Goal: Task Accomplishment & Management: Manage account settings

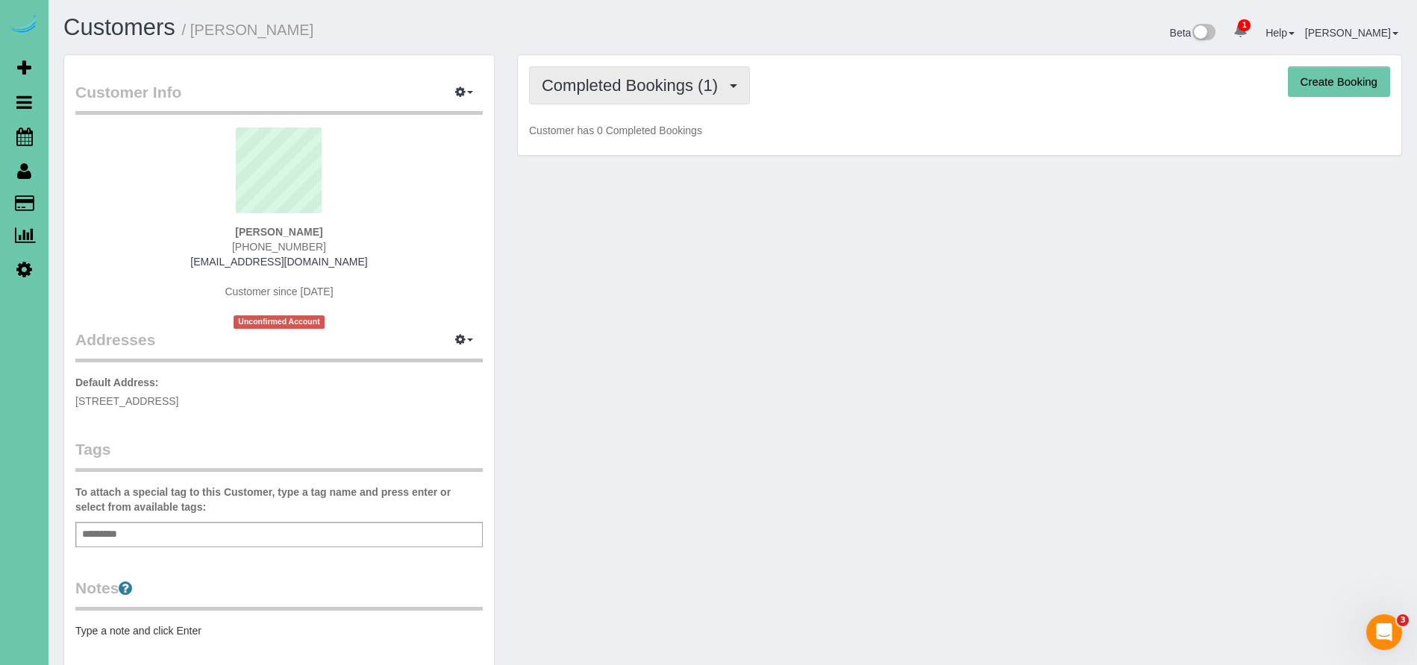
click at [640, 94] on span "Completed Bookings (1)" at bounding box center [634, 85] width 184 height 19
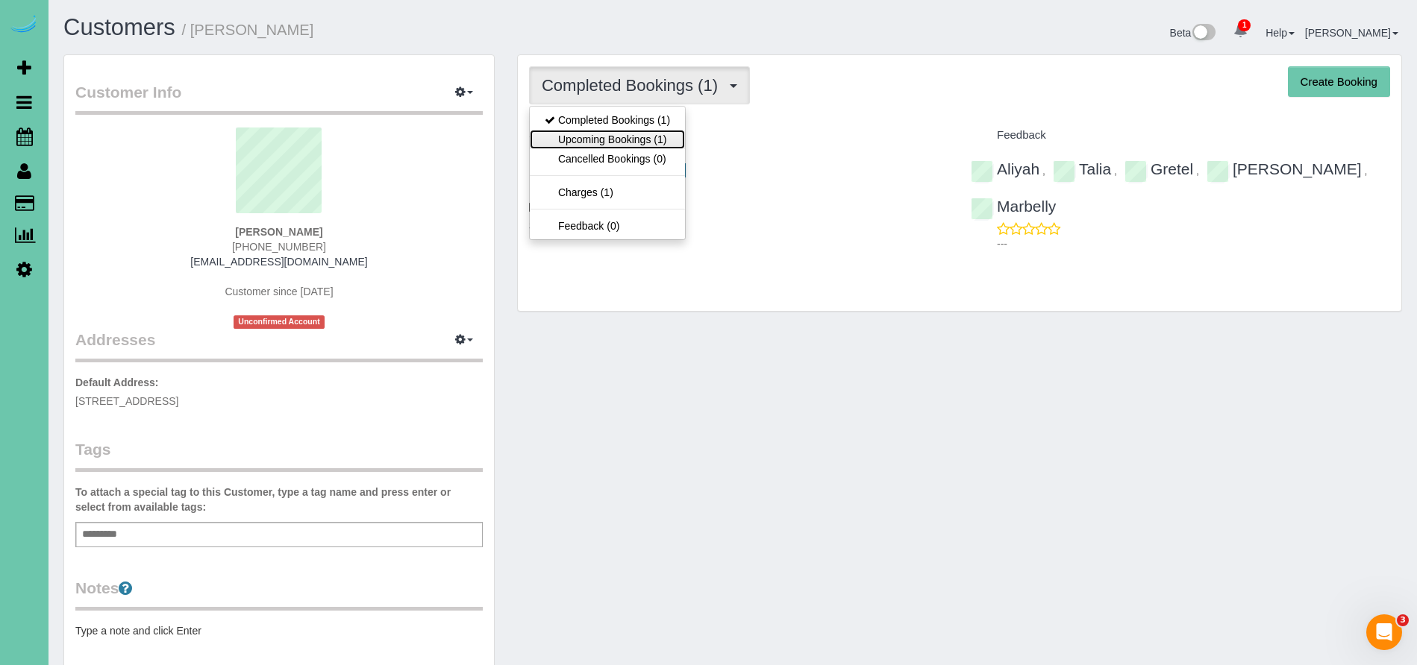
click at [656, 142] on link "Upcoming Bookings (1)" at bounding box center [607, 139] width 155 height 19
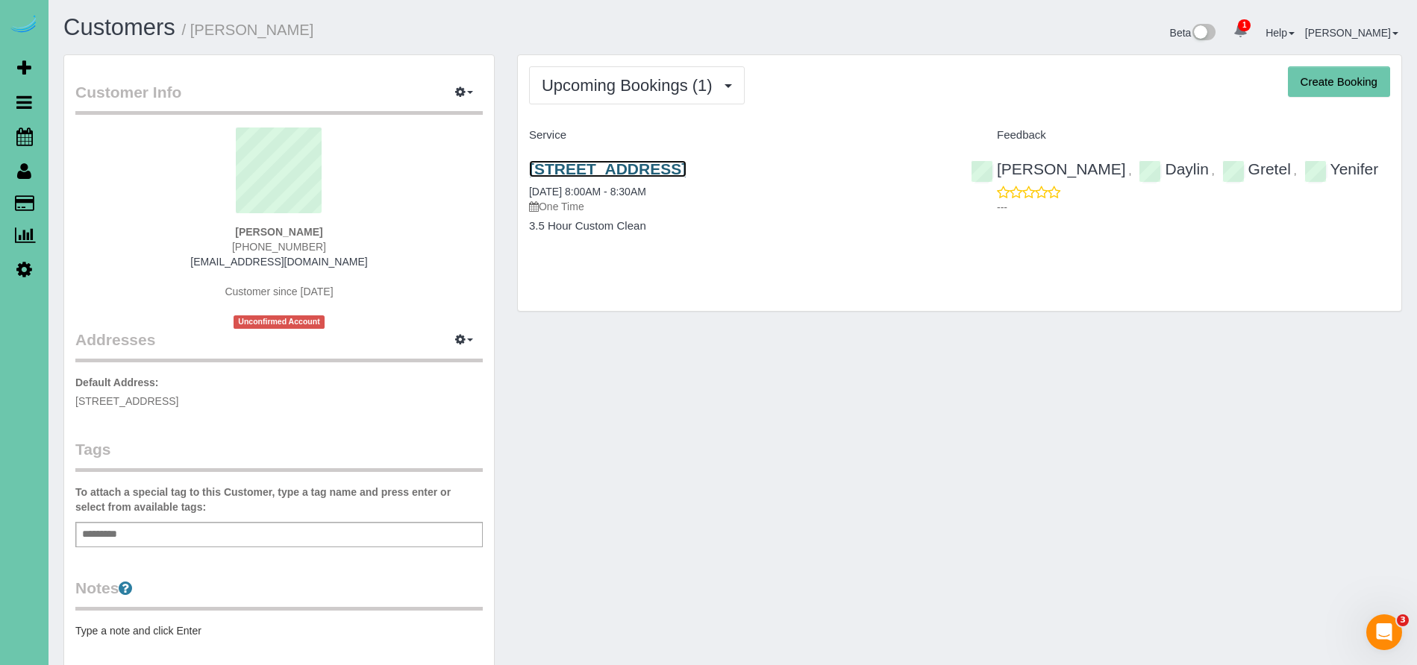
click at [686, 166] on link "[STREET_ADDRESS]" at bounding box center [607, 168] width 157 height 17
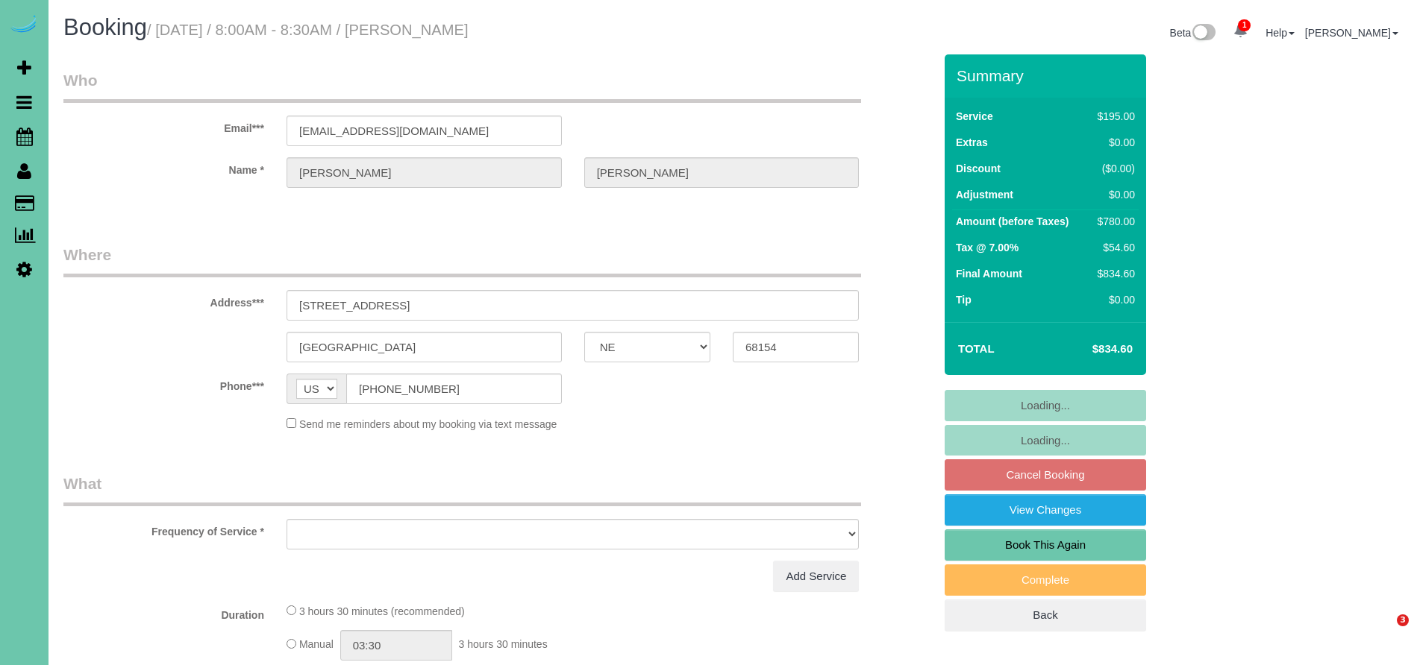
select select "NE"
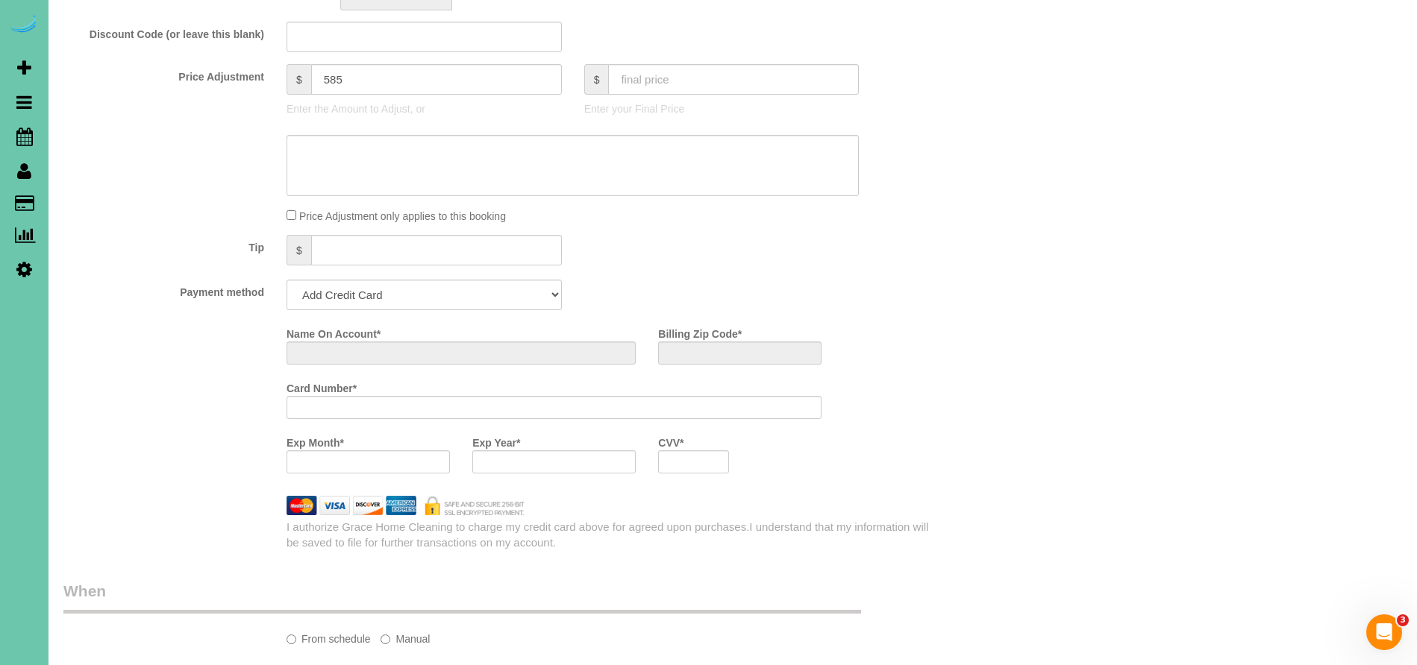
select select "string:fspay-8494f729-eef0-4c00-b890-071cec4ebf91"
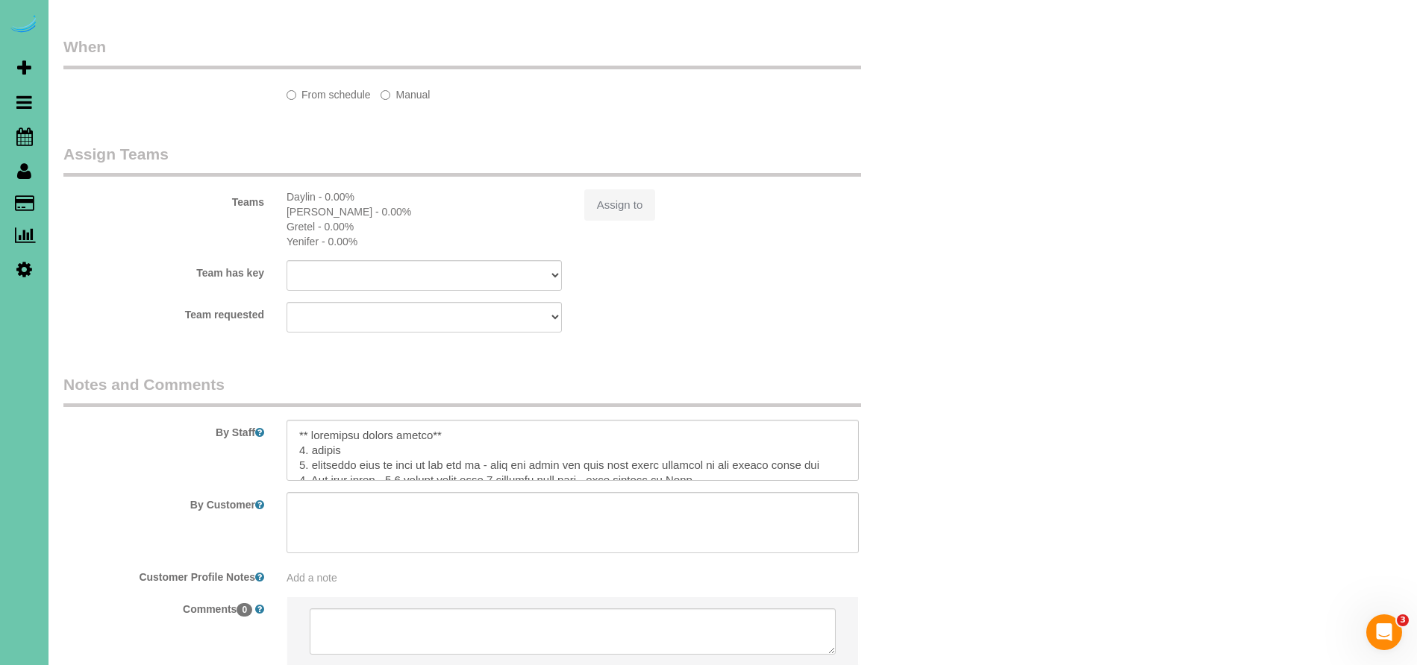
select select "object:711"
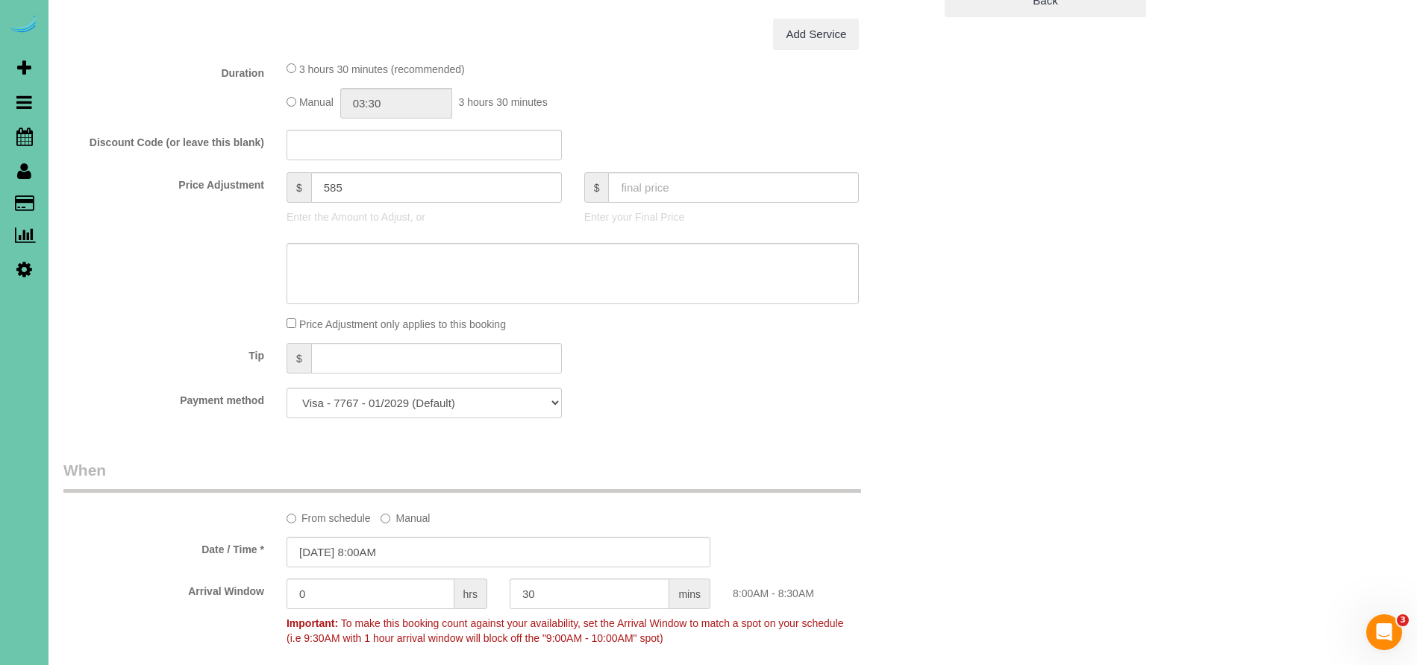
scroll to position [648, 0]
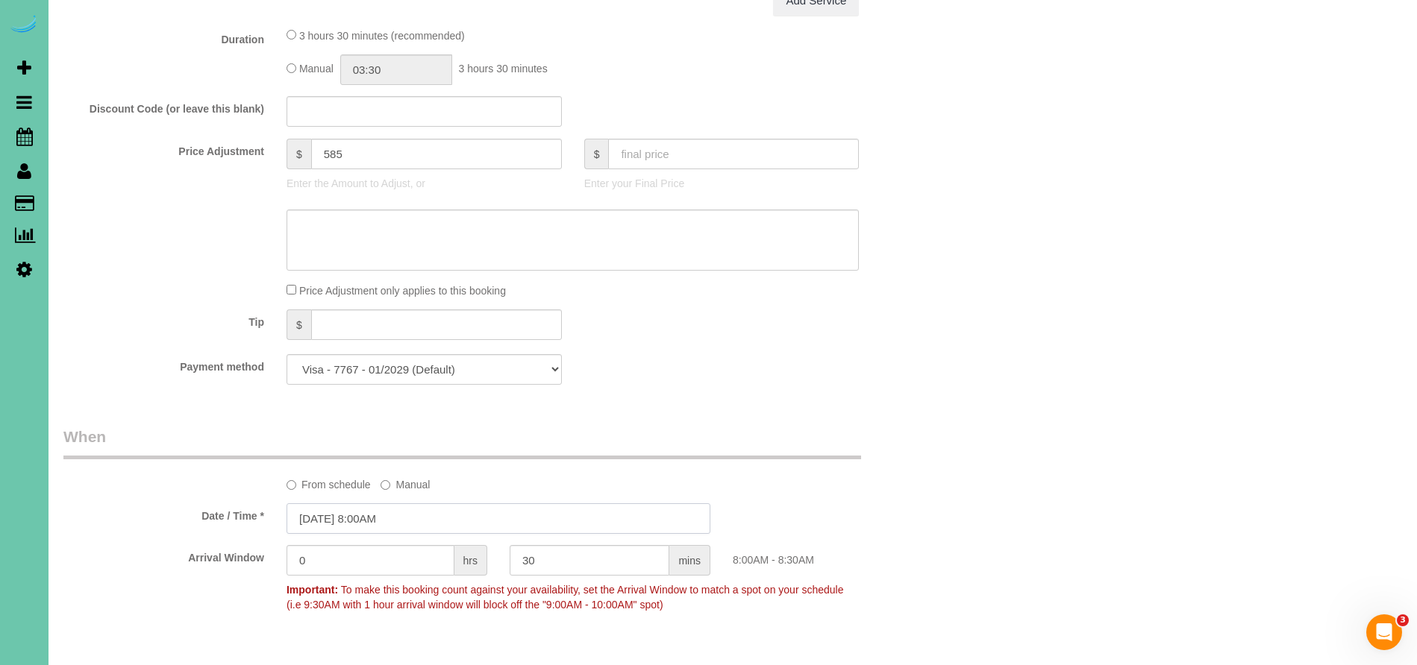
click at [320, 521] on input "09/17/2025 8:00AM" at bounding box center [498, 519] width 424 height 31
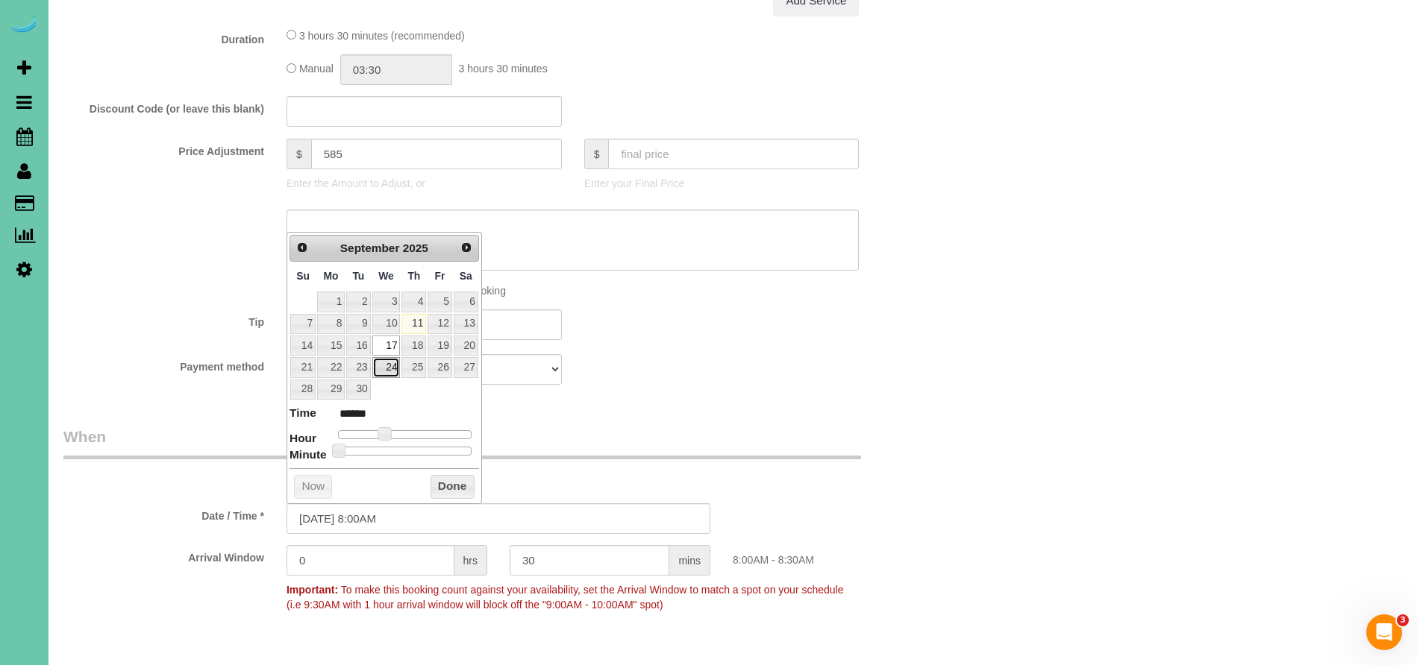
click at [382, 369] on link "24" at bounding box center [386, 367] width 28 height 20
type input "09/24/2025 8:00AM"
click at [451, 492] on button "Done" at bounding box center [452, 488] width 44 height 24
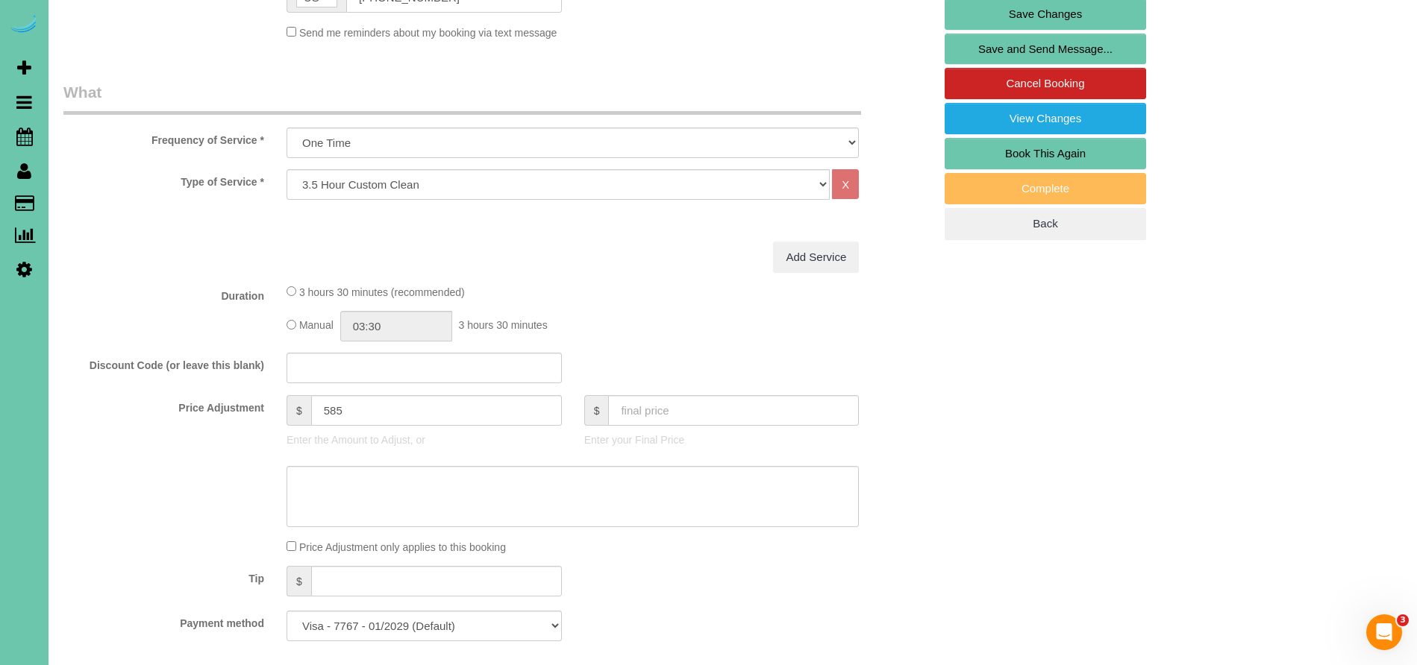
scroll to position [0, 0]
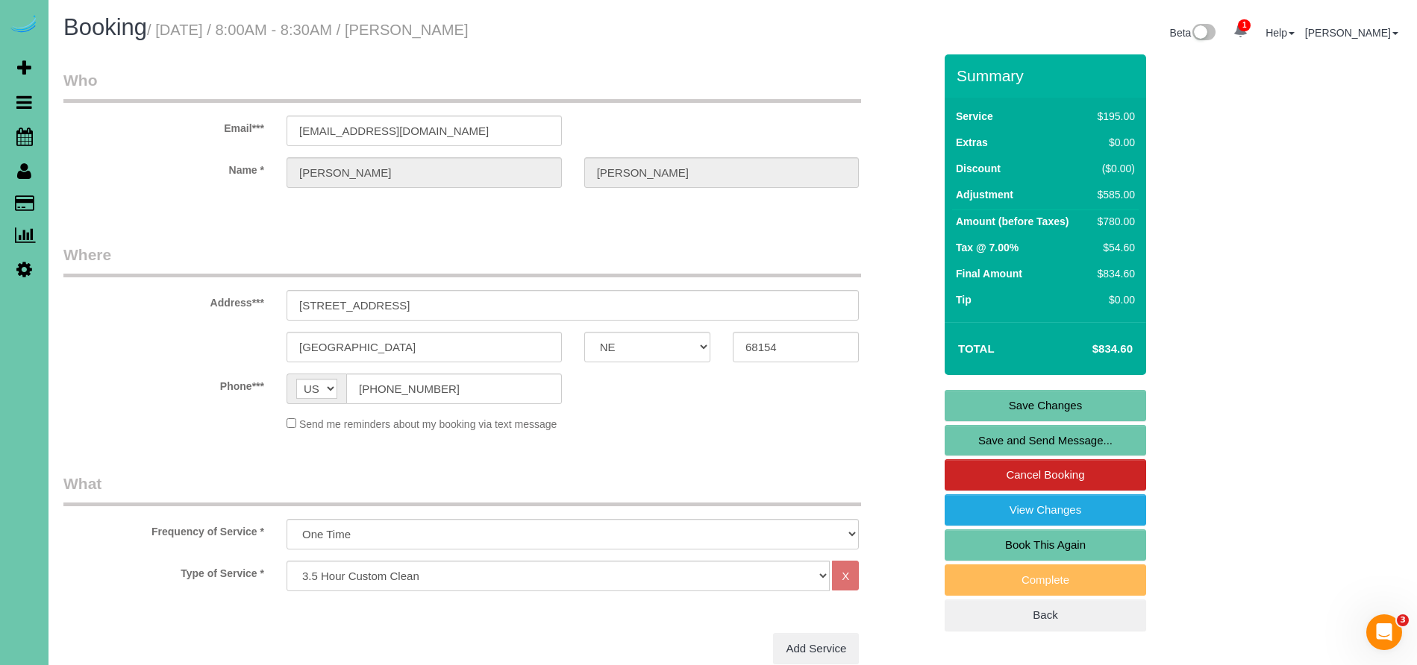
click at [1050, 439] on link "Save and Send Message..." at bounding box center [1044, 440] width 201 height 31
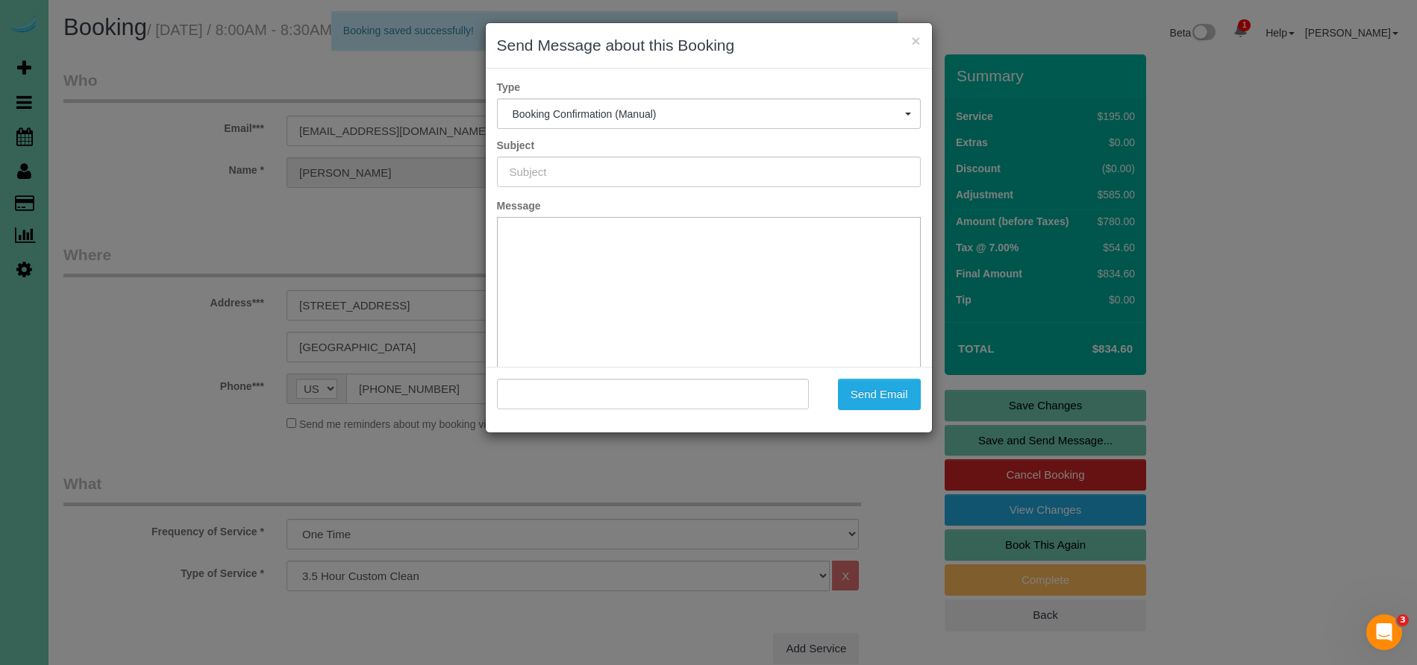
type input "Booking Confirmed!"
type input ""Gail Robertson" <jhuard@gwrwealth.com>"
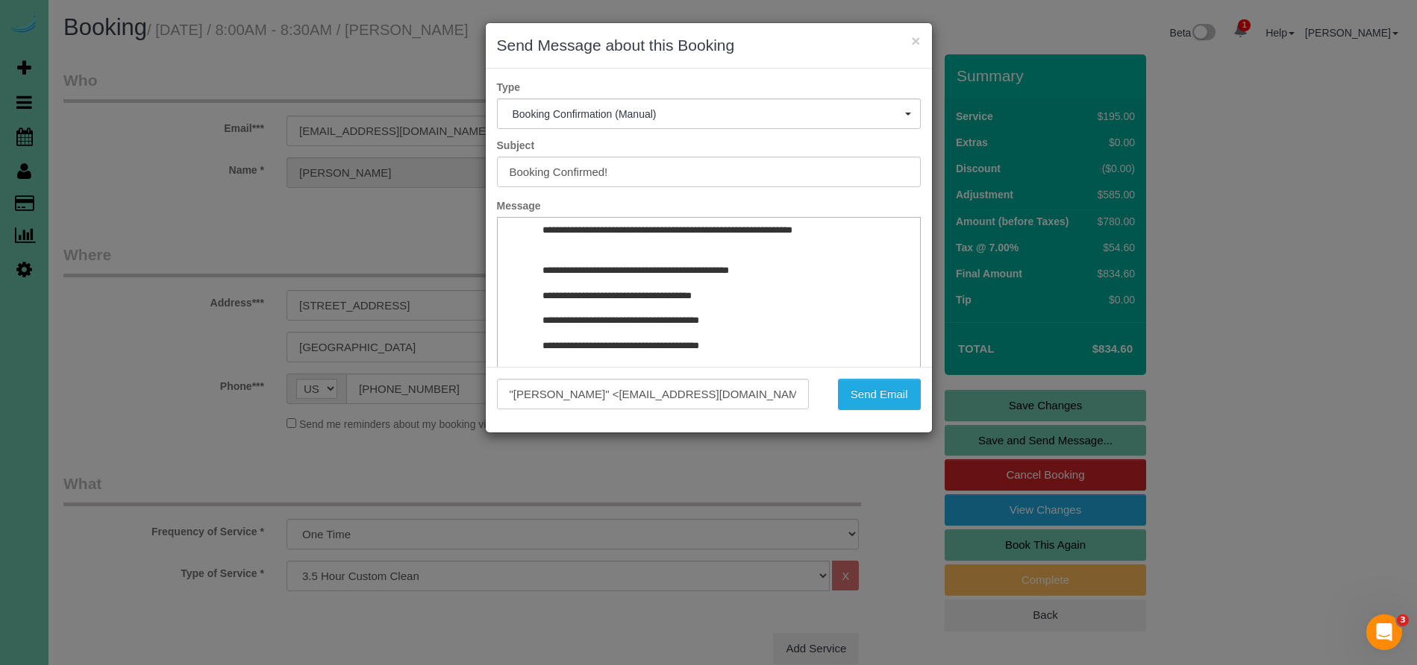
scroll to position [567, 0]
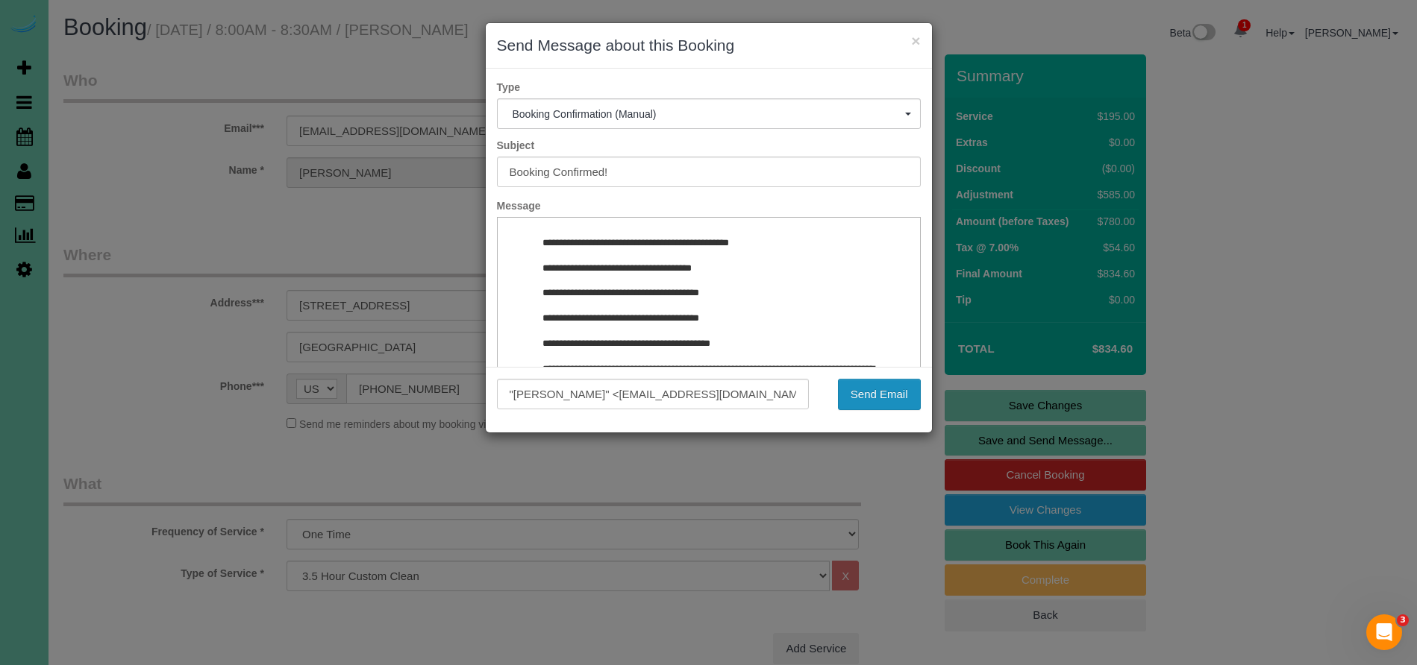
click at [896, 396] on button "Send Email" at bounding box center [879, 394] width 83 height 31
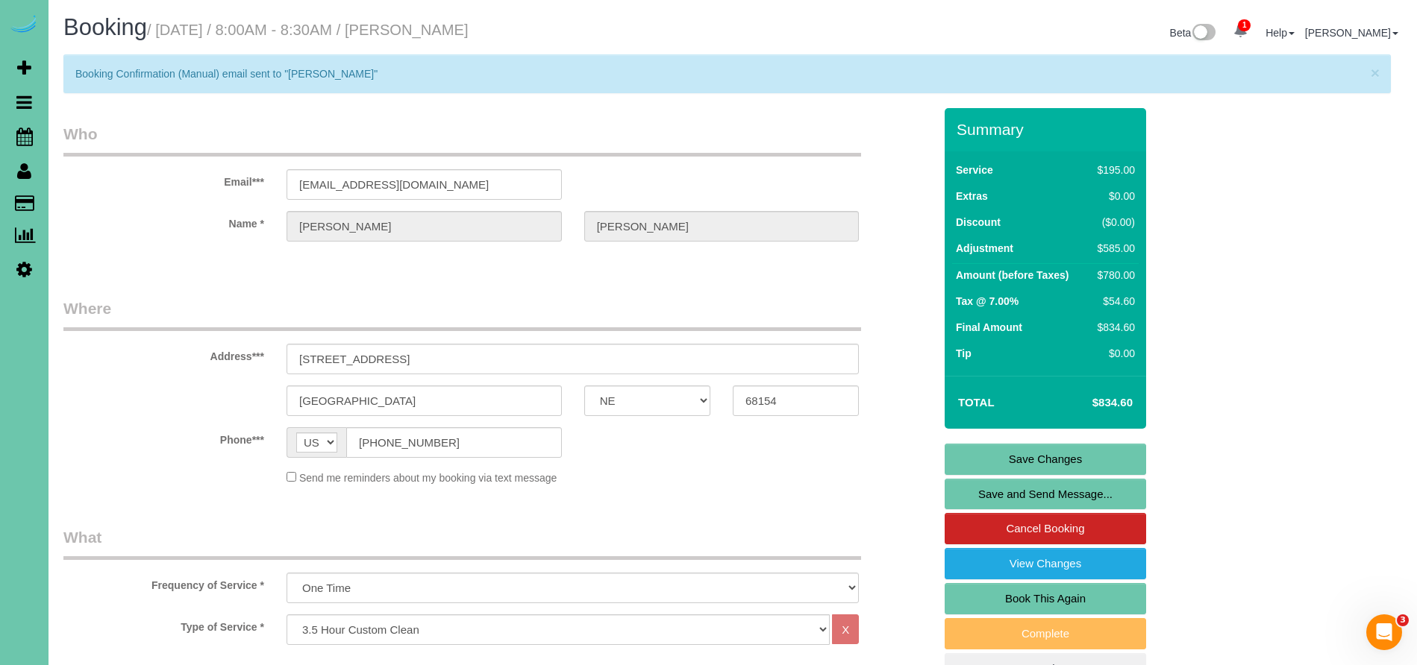
click at [1057, 464] on link "Save Changes" at bounding box center [1044, 459] width 201 height 31
